Goal: Task Accomplishment & Management: Complete application form

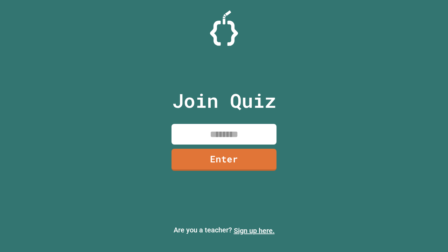
click at [254, 231] on link "Sign up here." at bounding box center [254, 230] width 41 height 8
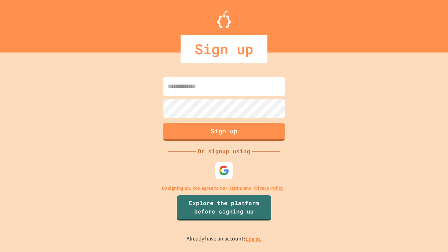
click at [254, 239] on link "Log in." at bounding box center [254, 238] width 16 height 7
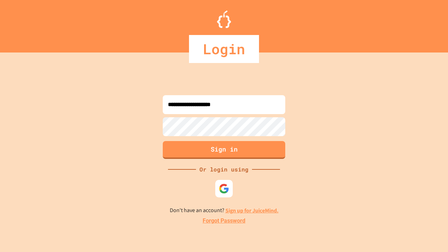
type input "**********"
